Goal: Task Accomplishment & Management: Use online tool/utility

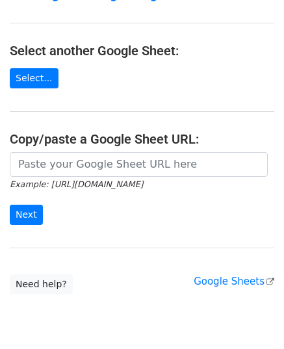
scroll to position [165, 0]
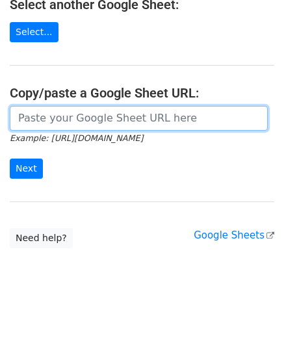
click at [80, 121] on input "url" at bounding box center [139, 118] width 258 height 25
paste input "https://docs.google.com/spreadsheets/d/1cjVd6gRPH9KNXuA38ONzmLVpR97er3TsyXYcOIG…"
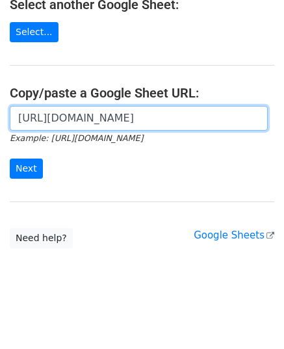
scroll to position [0, 381]
type input "https://docs.google.com/spreadsheets/d/1cjVd6gRPH9KNXuA38ONzmLVpR97er3TsyXYcOIG…"
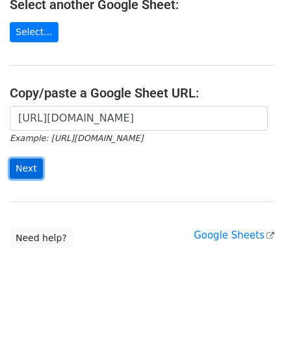
click at [26, 162] on input "Next" at bounding box center [26, 168] width 33 height 20
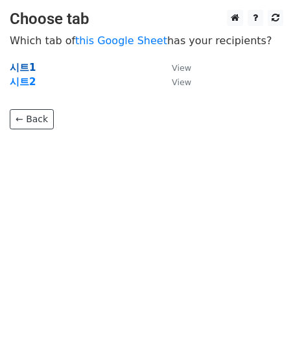
click at [24, 62] on strong "시트1" at bounding box center [23, 68] width 26 height 12
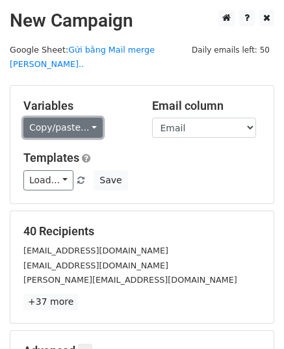
click at [54, 117] on link "Copy/paste..." at bounding box center [62, 127] width 79 height 20
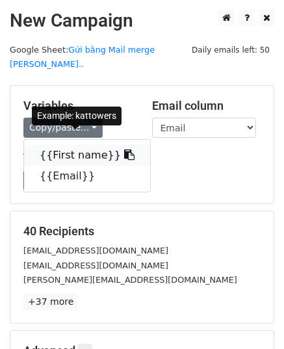
click at [68, 145] on link "{{First name}}" at bounding box center [87, 155] width 126 height 21
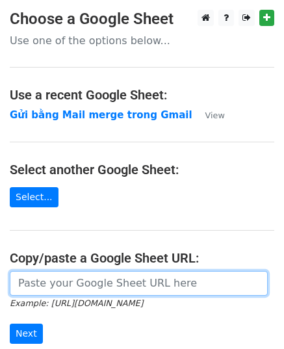
click at [68, 277] on input "url" at bounding box center [139, 283] width 258 height 25
paste input "[URL][DOMAIN_NAME]"
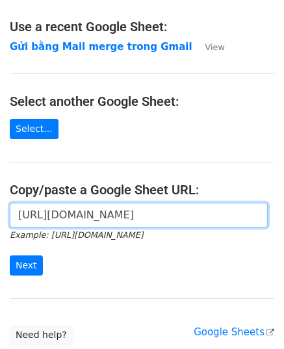
scroll to position [130, 0]
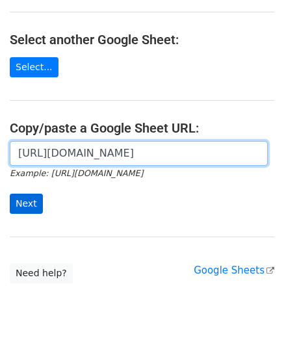
type input "https://docs.google.com/spreadsheets/d/1cjVd6gRPH9KNXuA38ONzmLVpR97er3TsyXYcOIG…"
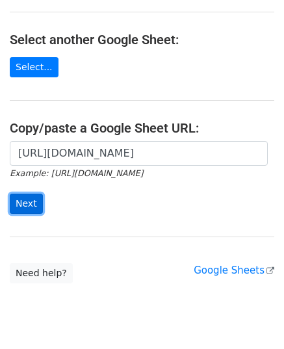
click at [25, 199] on input "Next" at bounding box center [26, 203] width 33 height 20
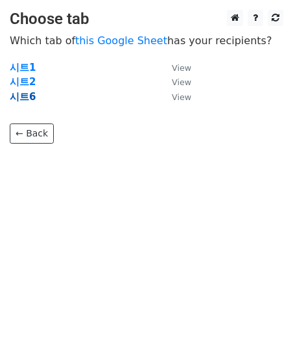
click at [27, 101] on strong "시트6" at bounding box center [23, 97] width 26 height 12
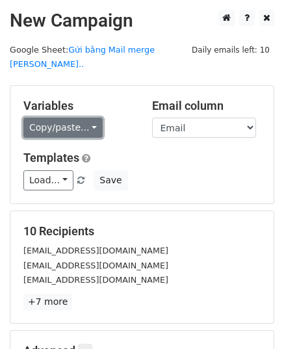
click at [44, 117] on link "Copy/paste..." at bounding box center [62, 127] width 79 height 20
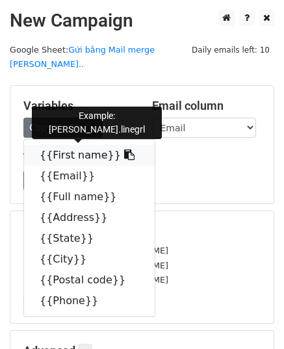
click at [80, 145] on link "{{First name}}" at bounding box center [89, 155] width 130 height 21
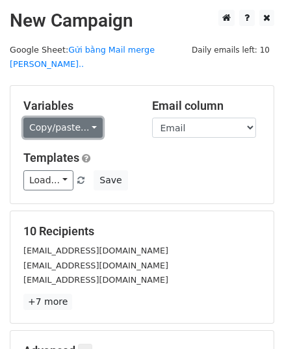
click at [64, 117] on link "Copy/paste..." at bounding box center [62, 127] width 79 height 20
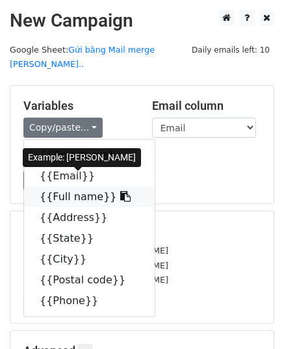
click at [120, 191] on icon at bounding box center [125, 196] width 10 height 10
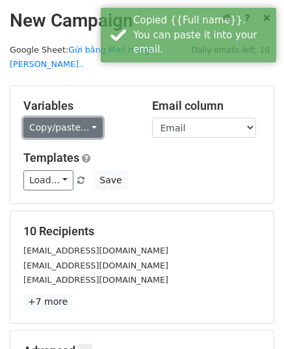
click at [82, 120] on link "Copy/paste..." at bounding box center [62, 127] width 79 height 20
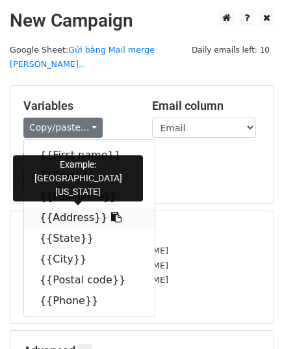
click at [111, 212] on icon at bounding box center [116, 217] width 10 height 10
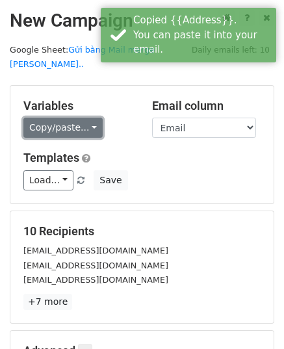
click at [75, 117] on link "Copy/paste..." at bounding box center [62, 127] width 79 height 20
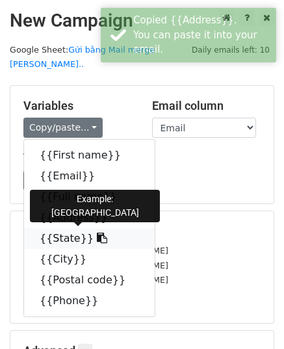
click at [97, 232] on icon at bounding box center [102, 237] width 10 height 10
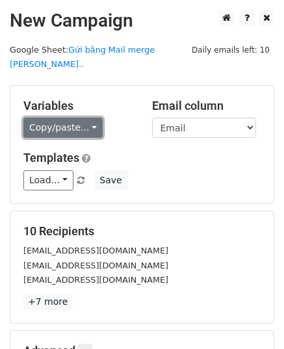
click at [81, 121] on link "Copy/paste..." at bounding box center [62, 127] width 79 height 20
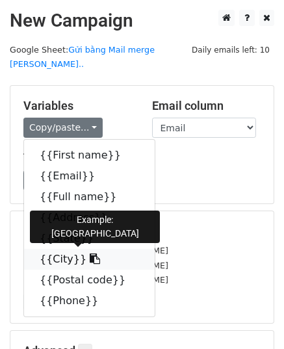
click at [90, 253] on icon at bounding box center [95, 258] width 10 height 10
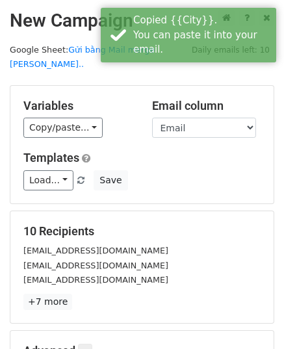
click at [66, 123] on div "Variables Copy/paste... {{First name}} {{Email}} {{Full name}} {{Address}} {{St…" at bounding box center [78, 119] width 129 height 40
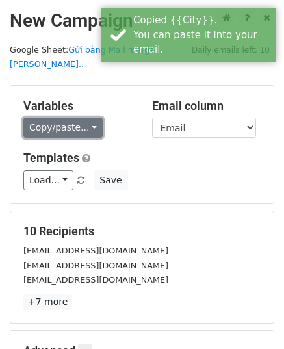
click at [66, 117] on link "Copy/paste..." at bounding box center [62, 127] width 79 height 20
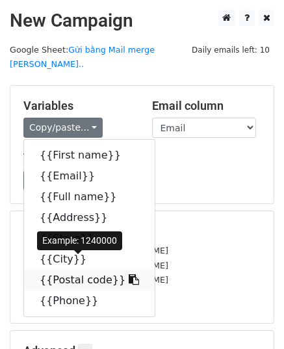
click at [117, 269] on link "{{Postal code}}" at bounding box center [89, 279] width 130 height 21
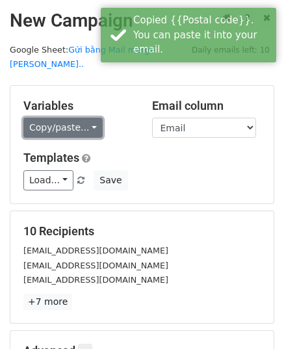
click at [65, 117] on link "Copy/paste..." at bounding box center [62, 127] width 79 height 20
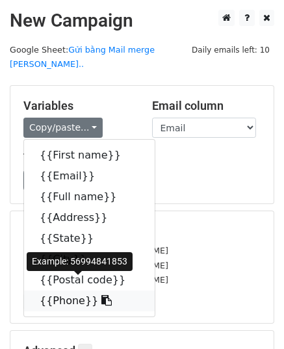
click at [101, 295] on icon at bounding box center [106, 300] width 10 height 10
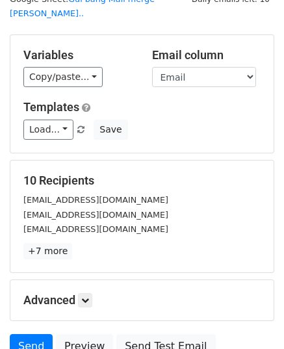
scroll to position [130, 0]
